Goal: Task Accomplishment & Management: Use online tool/utility

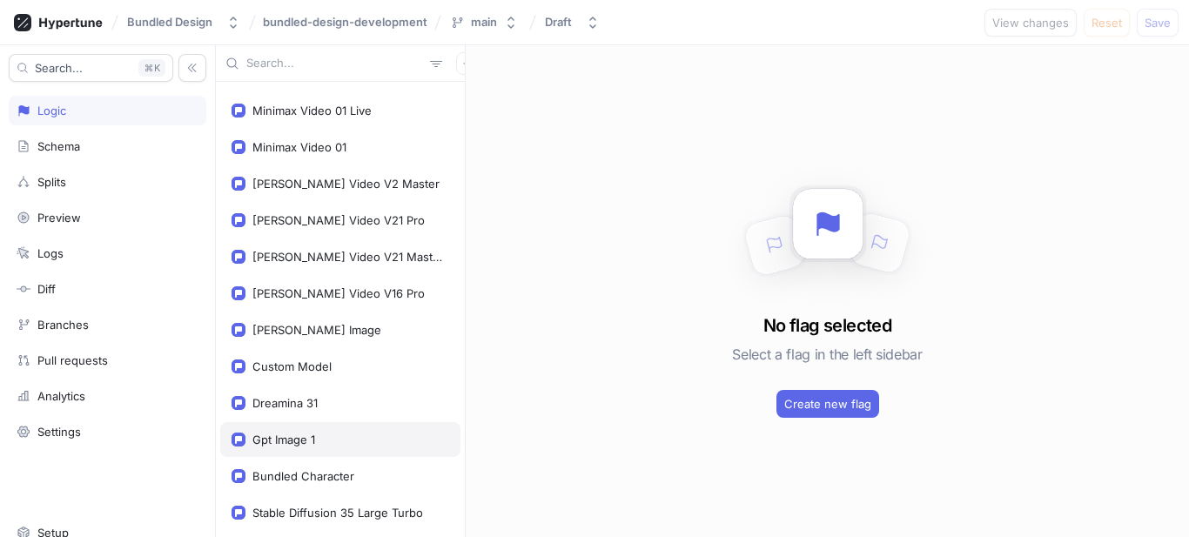
scroll to position [1045, 0]
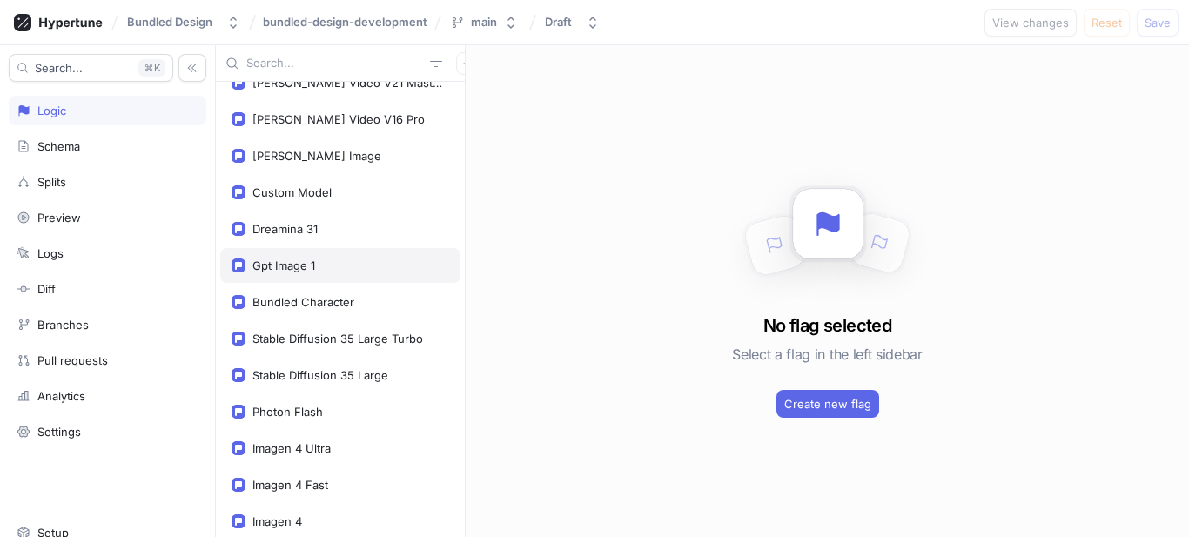
click at [367, 263] on div "Gpt Image 1" at bounding box center [341, 266] width 218 height 14
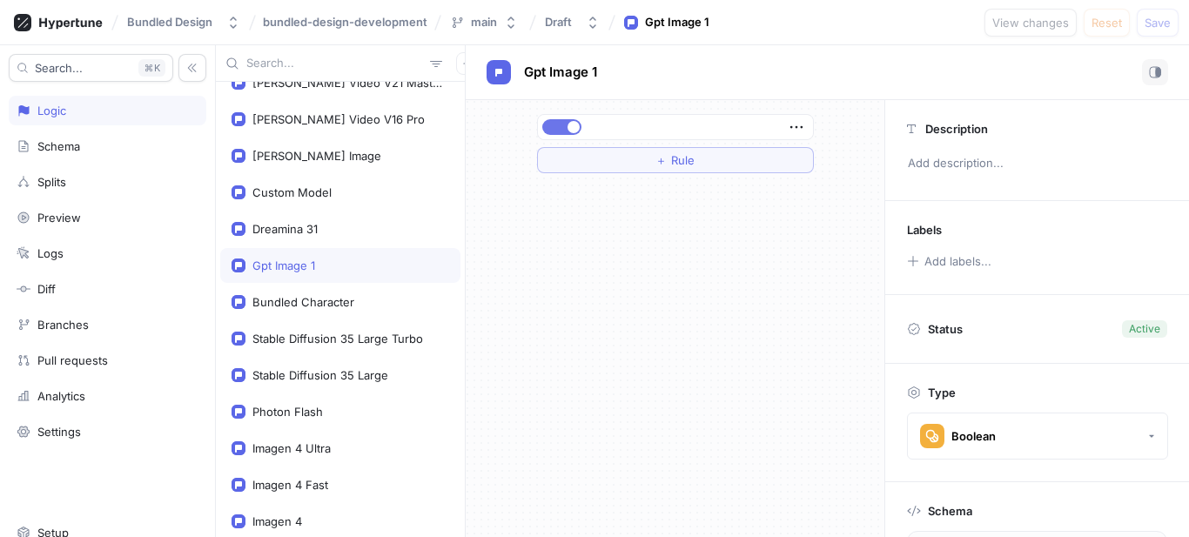
click at [559, 126] on button "button" at bounding box center [561, 127] width 39 height 16
click at [1153, 17] on span "Save" at bounding box center [1158, 22] width 26 height 10
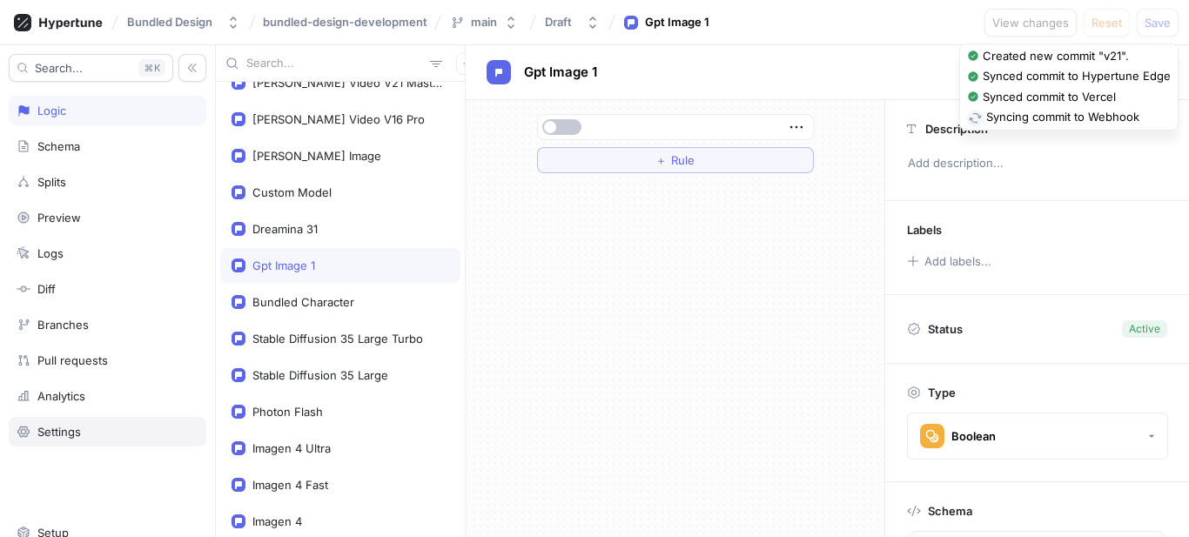
click at [57, 433] on div "Settings" at bounding box center [59, 432] width 44 height 14
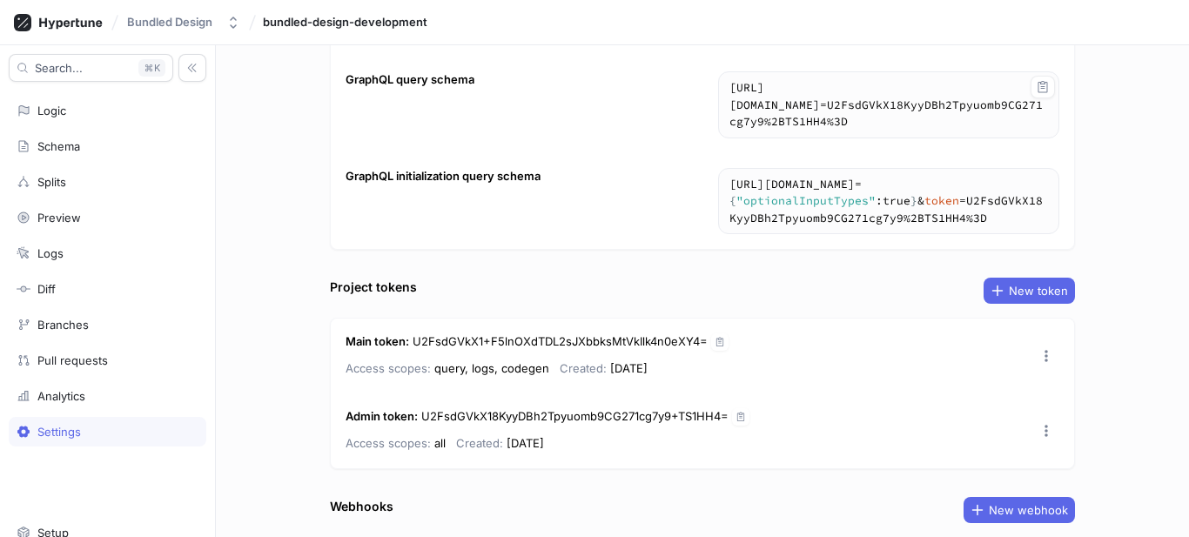
scroll to position [355, 0]
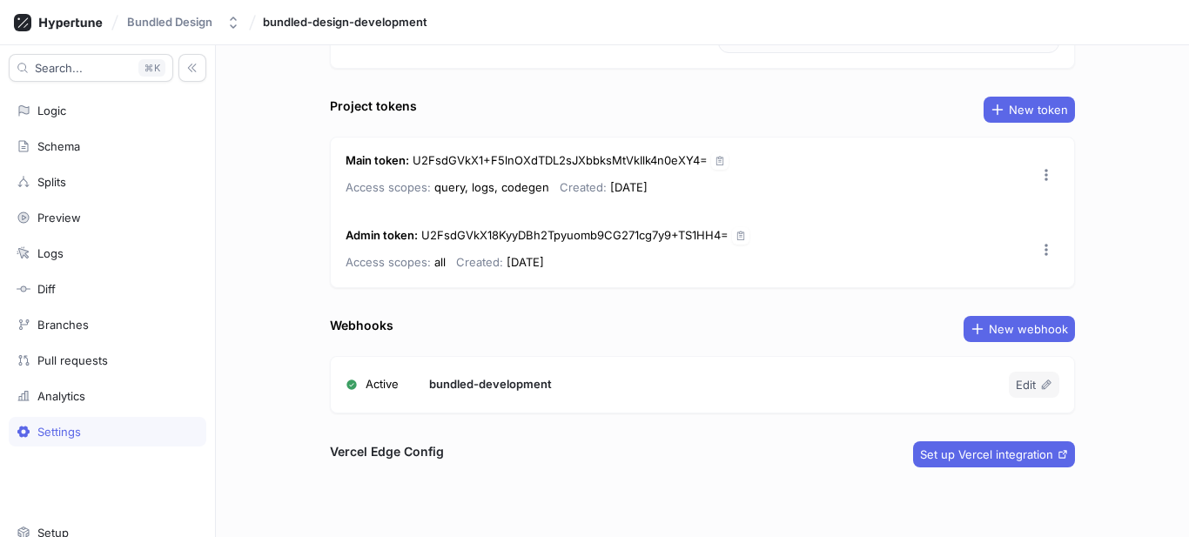
click at [1007, 369] on div "Active bundled-development Edit" at bounding box center [702, 385] width 743 height 56
click at [1027, 382] on span "Edit" at bounding box center [1026, 385] width 20 height 10
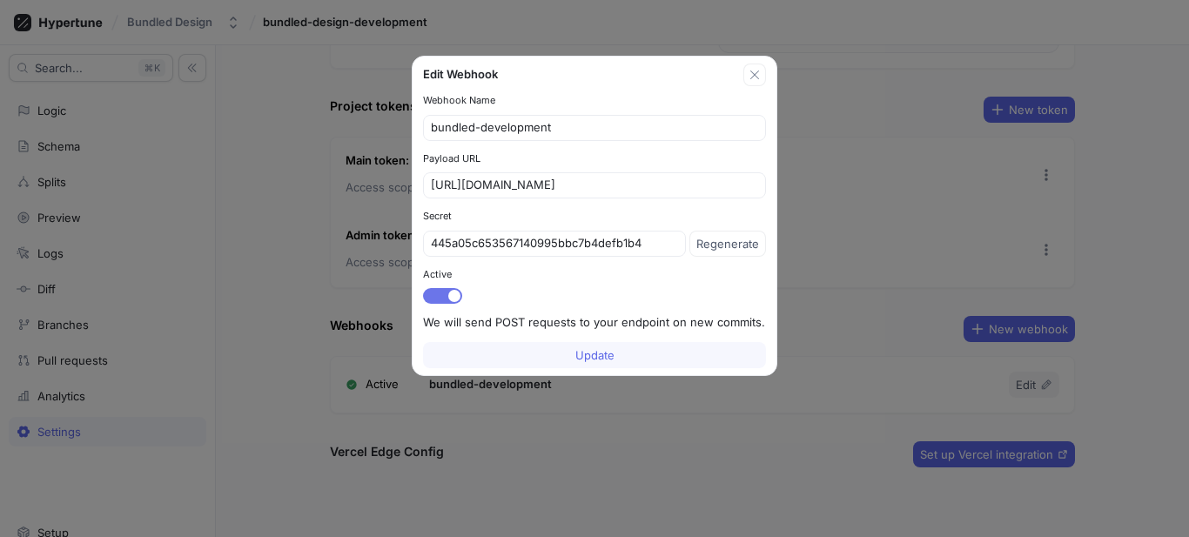
click at [451, 291] on span "button" at bounding box center [454, 296] width 12 height 12
click at [593, 362] on button "Update" at bounding box center [594, 355] width 343 height 26
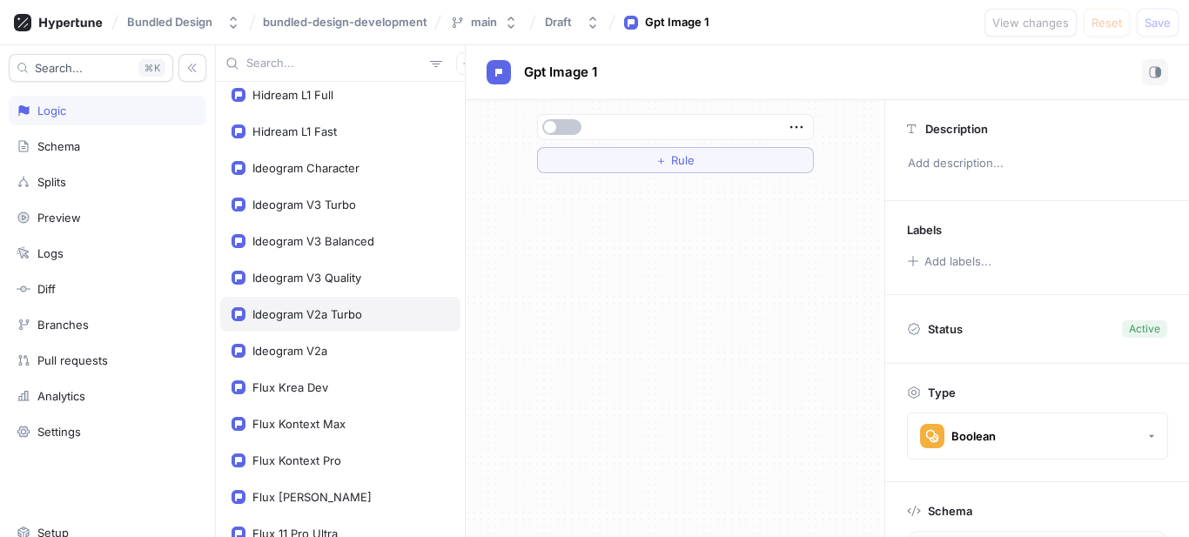
scroll to position [1828, 0]
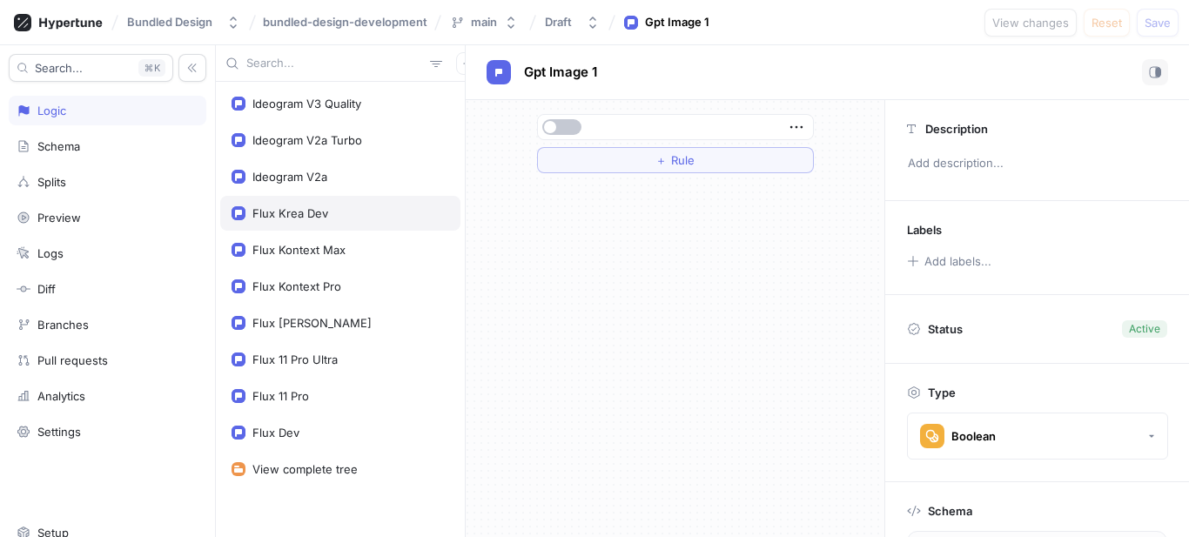
click at [350, 215] on div "Flux Krea Dev" at bounding box center [341, 213] width 218 height 14
click at [387, 243] on div "Flux Kontext Max" at bounding box center [341, 250] width 218 height 14
type textarea "fluxKontextMax: Boolean!"
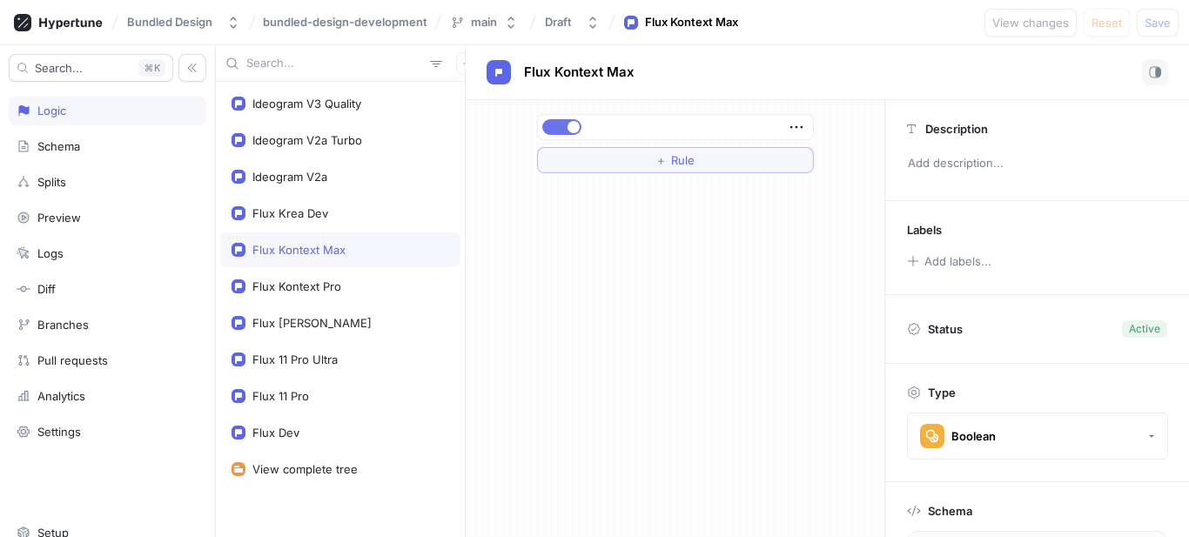
click at [563, 126] on button "button" at bounding box center [561, 127] width 39 height 16
click at [1153, 28] on span "Save" at bounding box center [1158, 22] width 26 height 10
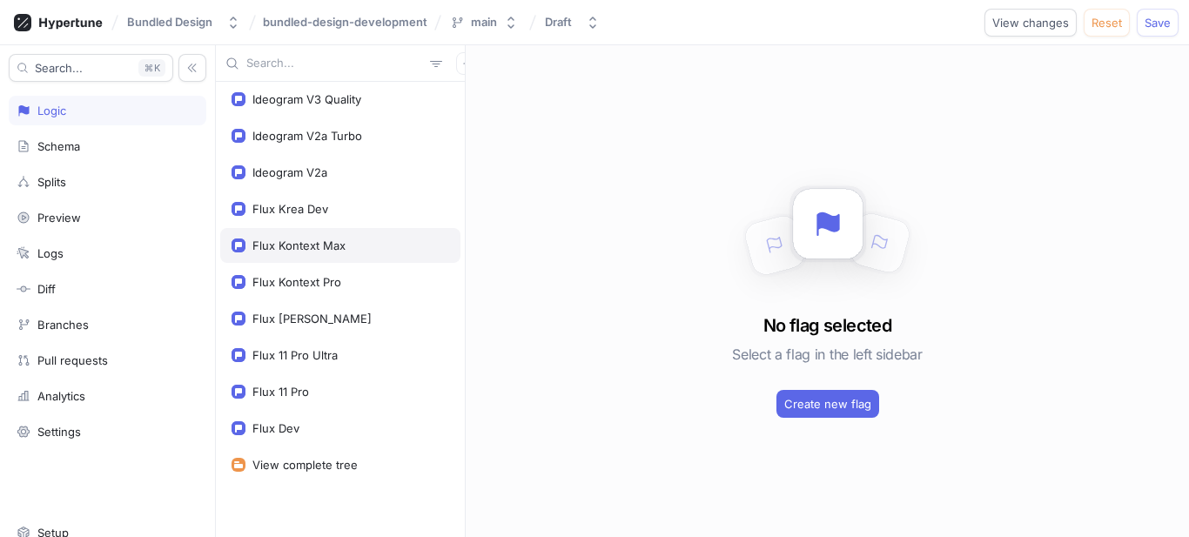
scroll to position [1833, 0]
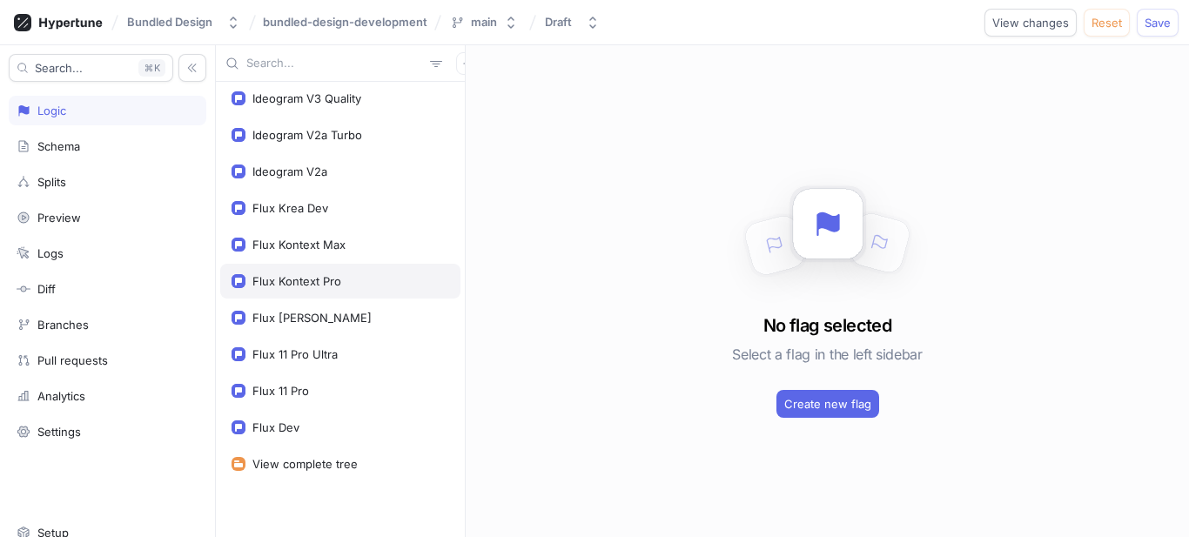
click at [316, 272] on div "Flux Kontext Pro" at bounding box center [340, 281] width 240 height 35
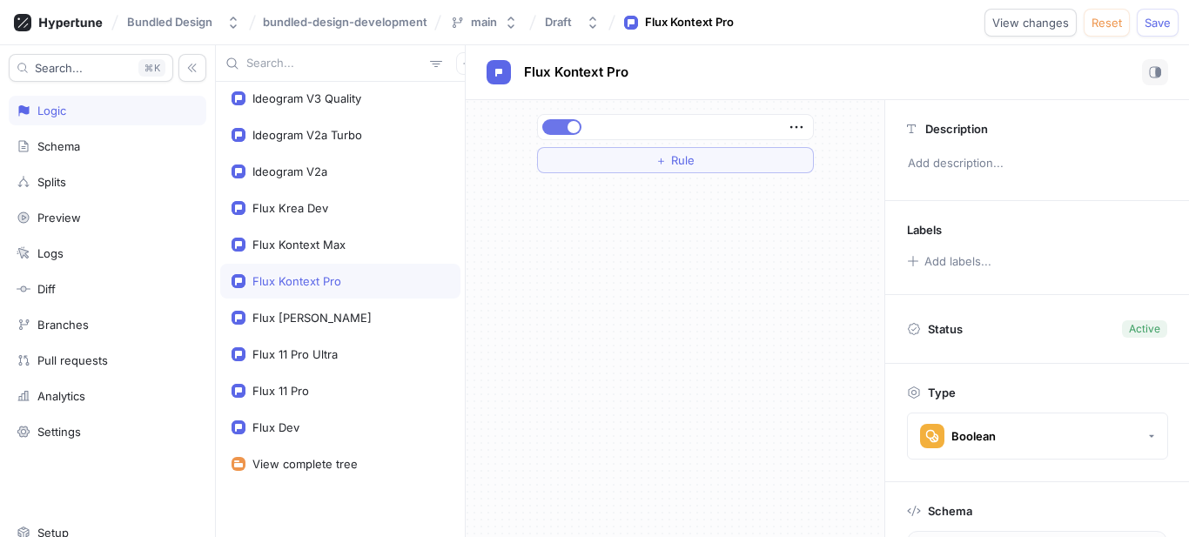
click at [575, 122] on span "button" at bounding box center [574, 127] width 12 height 12
click at [1157, 24] on span "Save" at bounding box center [1158, 22] width 26 height 10
click at [297, 56] on input "text" at bounding box center [334, 63] width 177 height 17
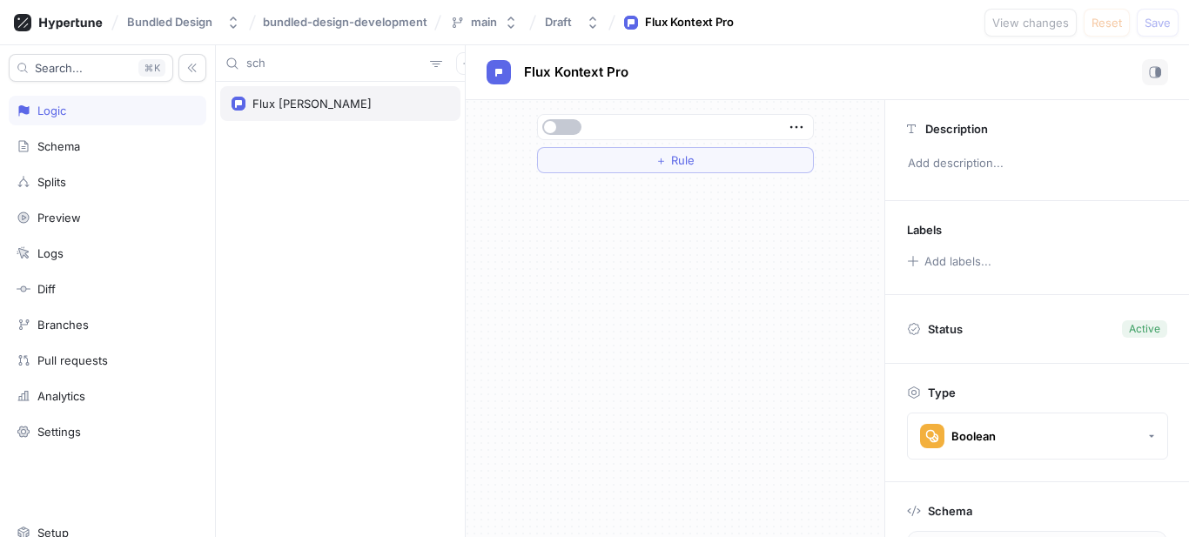
type input "sch"
click at [293, 107] on div "Flux [PERSON_NAME]" at bounding box center [311, 104] width 119 height 14
type textarea "fluxSchnell: Boolean!"
click at [568, 124] on span "button" at bounding box center [574, 127] width 12 height 12
click at [1140, 23] on button "Save" at bounding box center [1158, 23] width 42 height 28
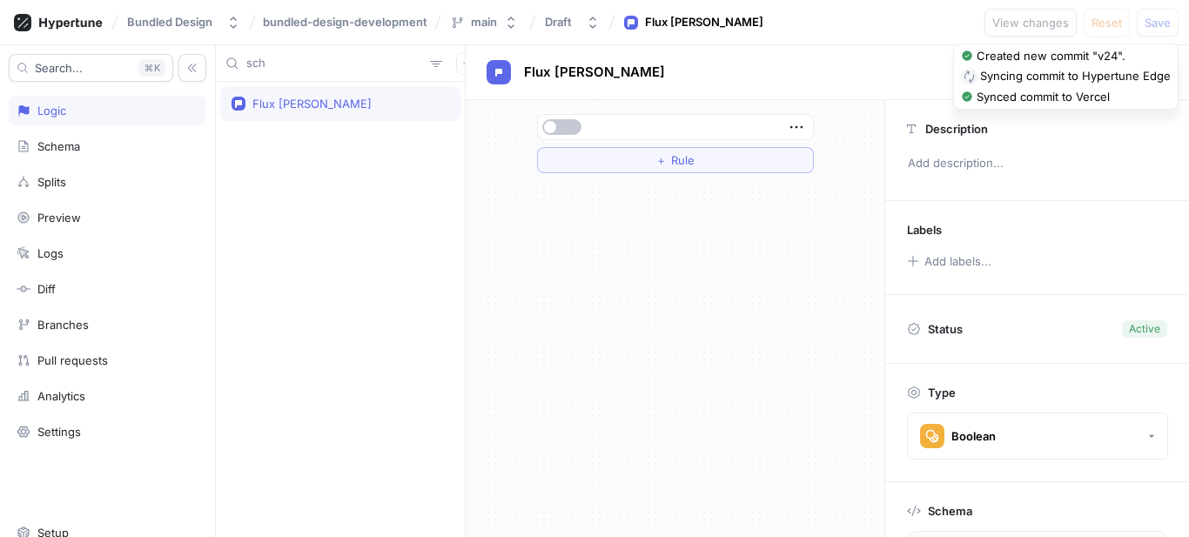
drag, startPoint x: 1139, startPoint y: 23, endPoint x: 387, endPoint y: 276, distance: 792.8
click at [387, 276] on div "Flux [PERSON_NAME]" at bounding box center [340, 309] width 249 height 455
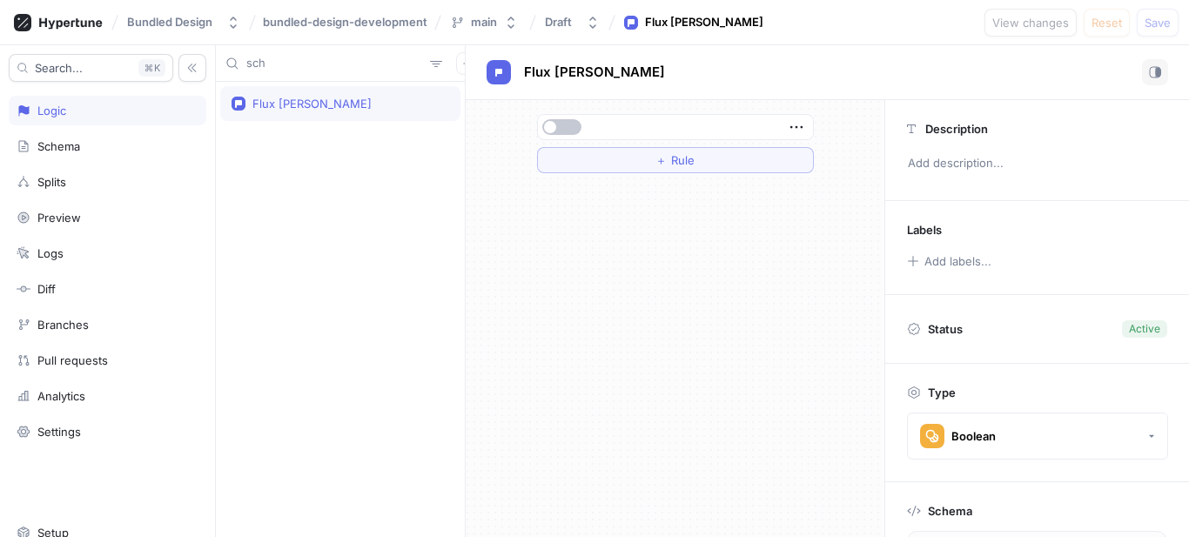
click at [321, 74] on div "sch" at bounding box center [340, 63] width 249 height 37
click at [325, 65] on input "sch" at bounding box center [334, 63] width 177 height 17
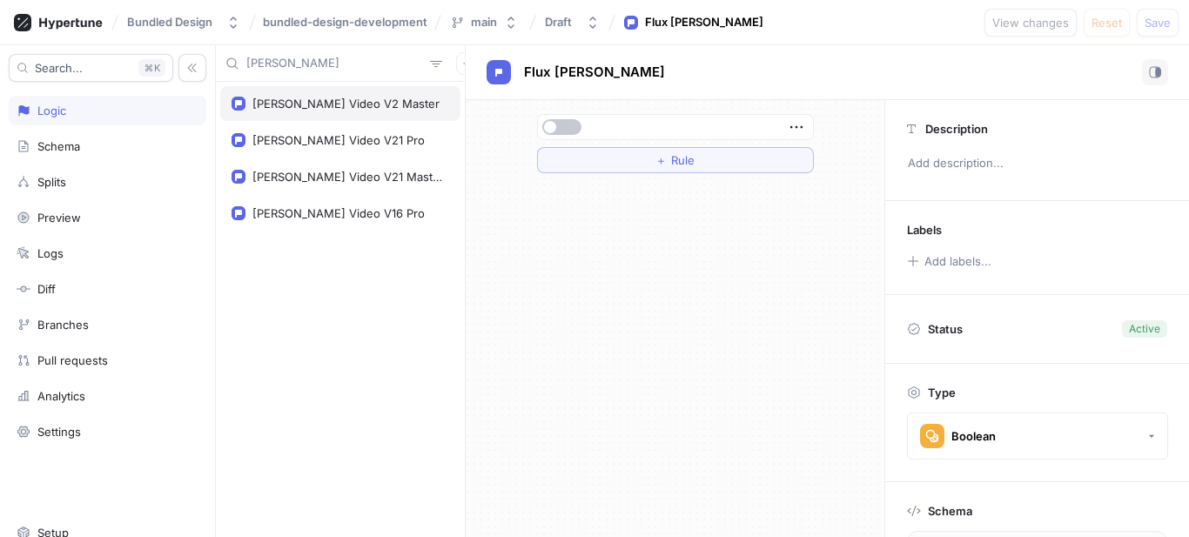
type input "[PERSON_NAME]"
click at [346, 92] on div "[PERSON_NAME] Video V2 Master" at bounding box center [340, 103] width 240 height 35
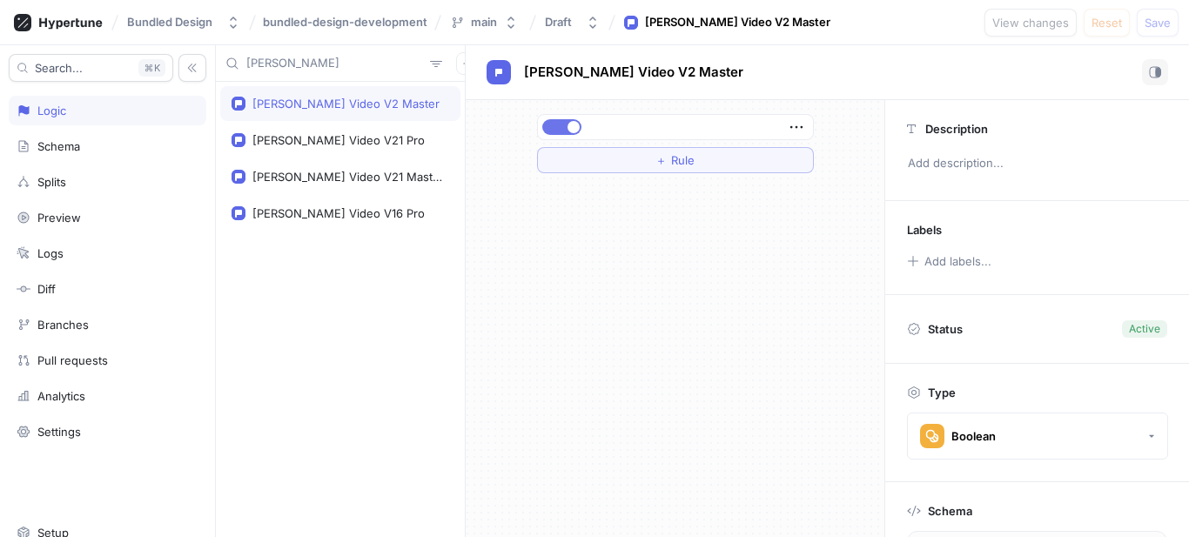
click at [562, 129] on button "button" at bounding box center [561, 127] width 39 height 16
click at [373, 139] on div "[PERSON_NAME] Video V21 Pro" at bounding box center [341, 140] width 218 height 14
click at [535, 124] on div "＋ Rule" at bounding box center [675, 143] width 305 height 87
click at [569, 124] on span "button" at bounding box center [574, 127] width 12 height 12
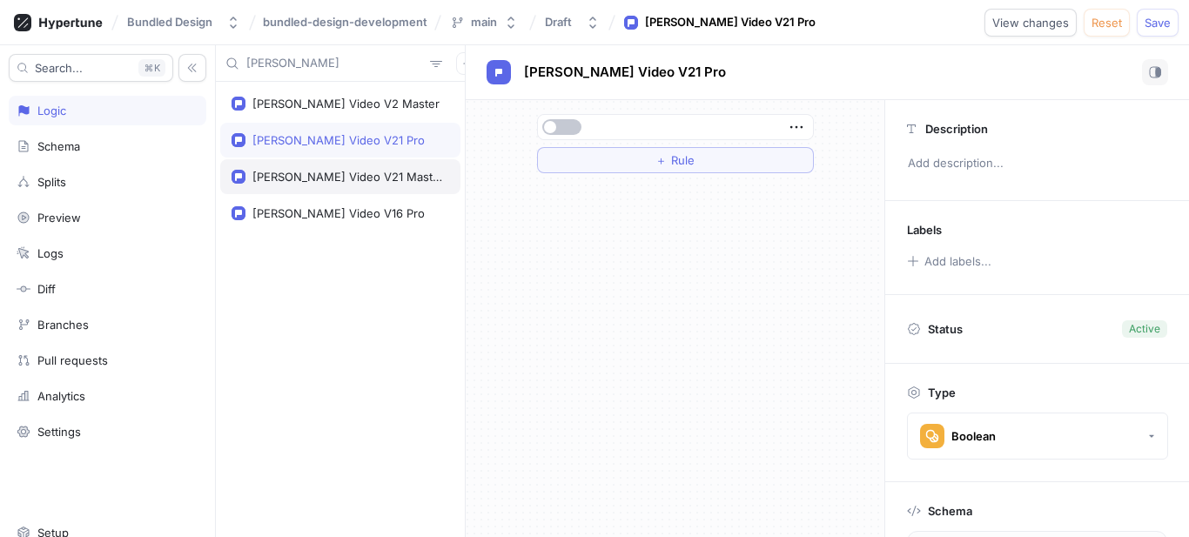
click at [386, 175] on div "[PERSON_NAME] Video V21 Master" at bounding box center [341, 177] width 218 height 14
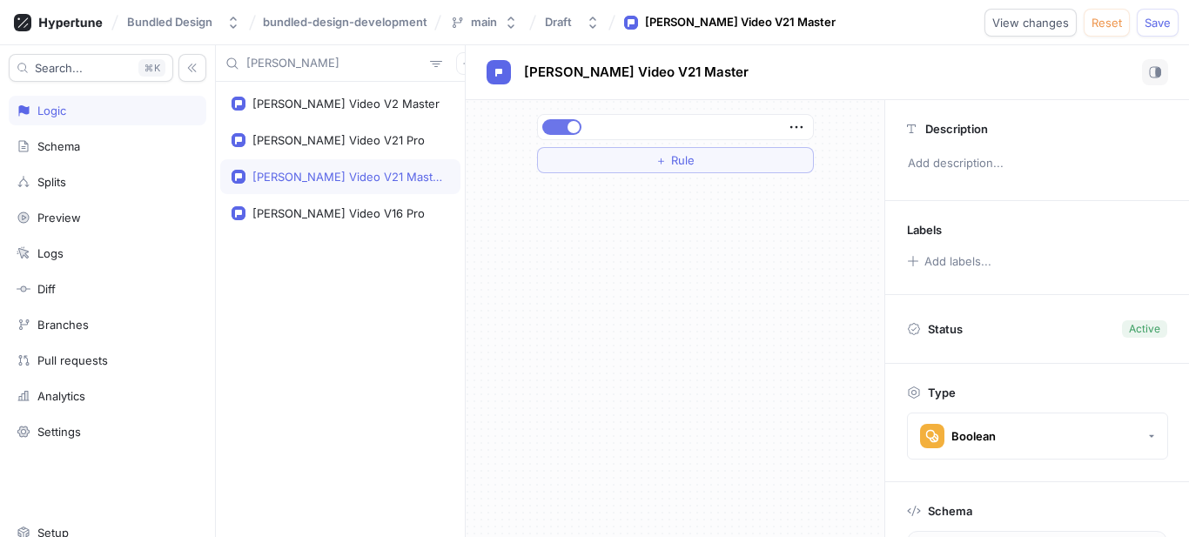
click at [573, 124] on span "button" at bounding box center [574, 127] width 12 height 12
click at [379, 203] on div "[PERSON_NAME] Video V16 Pro" at bounding box center [340, 213] width 240 height 35
type textarea "klingVideoV16Pro: Boolean!"
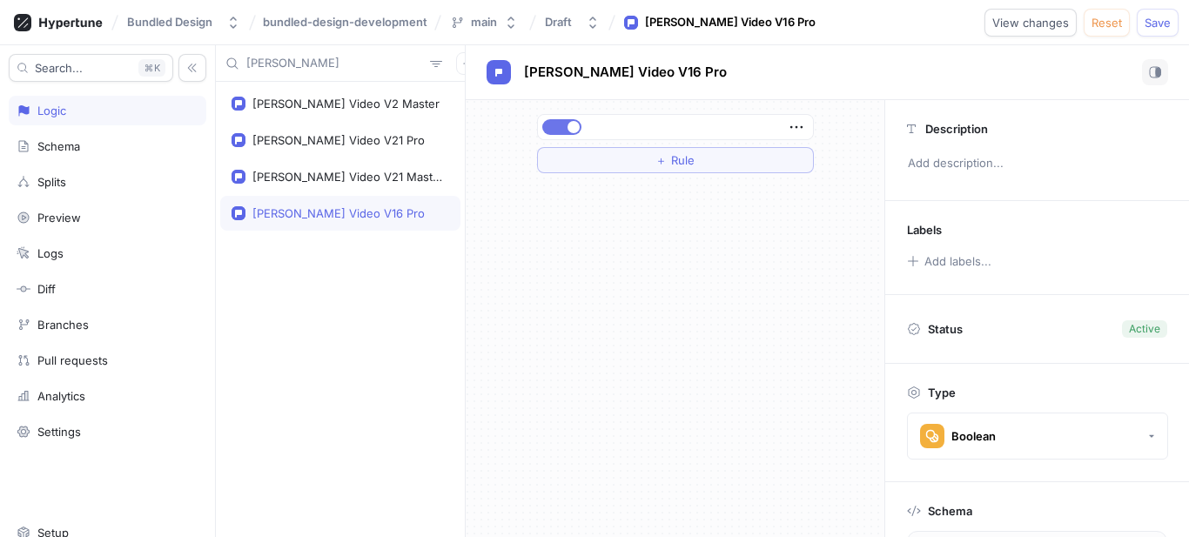
click at [576, 125] on span "button" at bounding box center [574, 127] width 12 height 12
click at [1154, 24] on span "Save" at bounding box center [1158, 22] width 26 height 10
click at [572, 129] on button "button" at bounding box center [561, 127] width 39 height 16
click at [1147, 14] on button "Save" at bounding box center [1158, 23] width 42 height 28
